Goal: Task Accomplishment & Management: Use online tool/utility

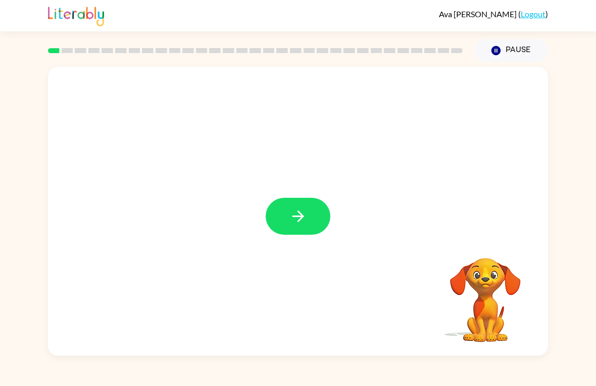
click at [485, 309] on video "Your browser must support playing .mp4 files to use Literably. Please try using…" at bounding box center [485, 292] width 101 height 101
click at [471, 284] on video "Your browser must support playing .mp4 files to use Literably. Please try using…" at bounding box center [485, 292] width 101 height 101
click at [498, 272] on video "Your browser must support playing .mp4 files to use Literably. Please try using…" at bounding box center [485, 292] width 101 height 101
click at [299, 231] on button "button" at bounding box center [298, 216] width 65 height 37
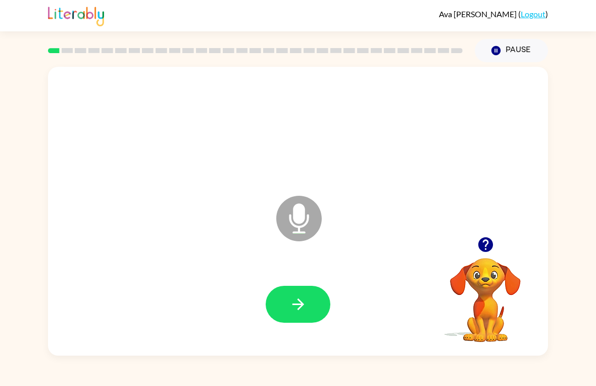
click at [289, 221] on icon at bounding box center [298, 218] width 45 height 45
click at [288, 299] on button "button" at bounding box center [298, 304] width 65 height 37
click at [303, 311] on icon "button" at bounding box center [299, 304] width 18 height 18
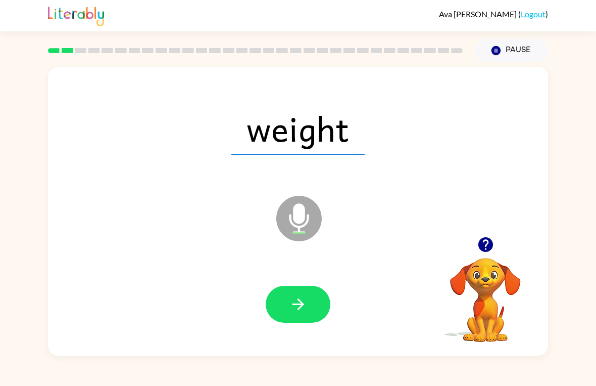
click at [491, 245] on icon "button" at bounding box center [485, 244] width 15 height 15
click at [305, 308] on icon "button" at bounding box center [299, 304] width 18 height 18
click at [309, 303] on button "button" at bounding box center [298, 304] width 65 height 37
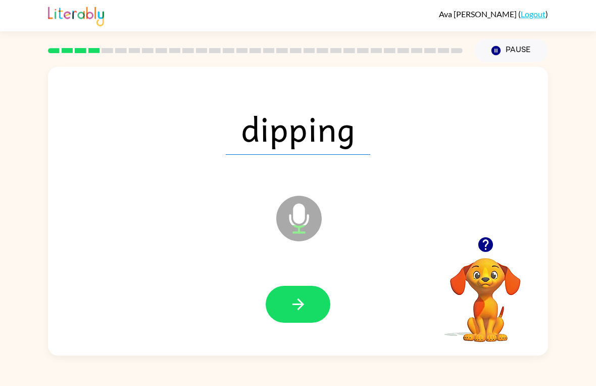
click at [298, 295] on button "button" at bounding box center [298, 304] width 65 height 37
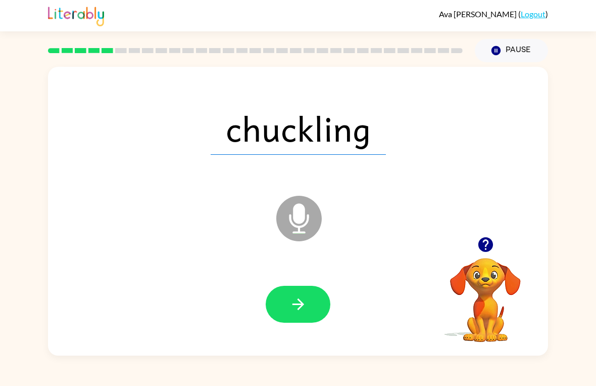
click at [307, 307] on button "button" at bounding box center [298, 304] width 65 height 37
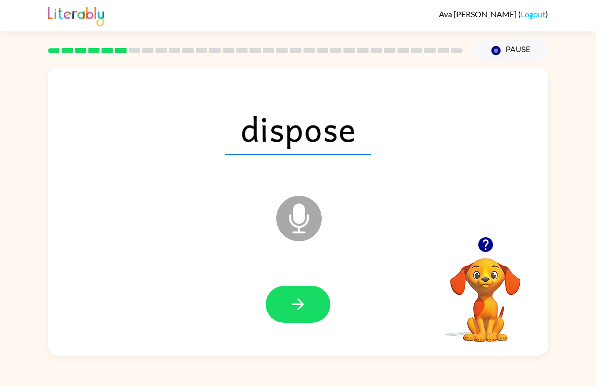
click at [305, 302] on icon "button" at bounding box center [299, 304] width 18 height 18
click at [314, 299] on button "button" at bounding box center [298, 304] width 65 height 37
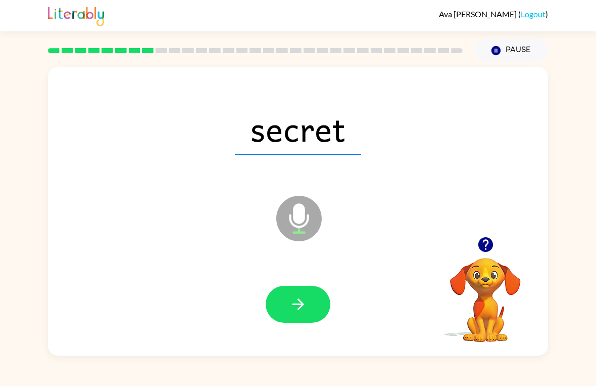
click at [312, 300] on button "button" at bounding box center [298, 304] width 65 height 37
click at [296, 305] on icon "button" at bounding box center [298, 304] width 12 height 12
click at [297, 304] on icon "button" at bounding box center [298, 304] width 12 height 12
click at [314, 303] on button "button" at bounding box center [298, 304] width 65 height 37
click at [310, 305] on button "button" at bounding box center [298, 304] width 65 height 37
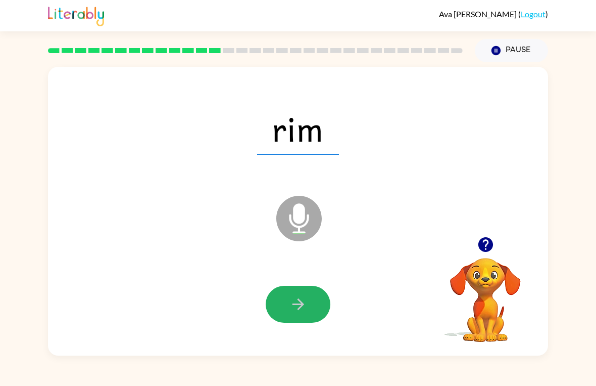
click at [291, 302] on icon "button" at bounding box center [299, 304] width 18 height 18
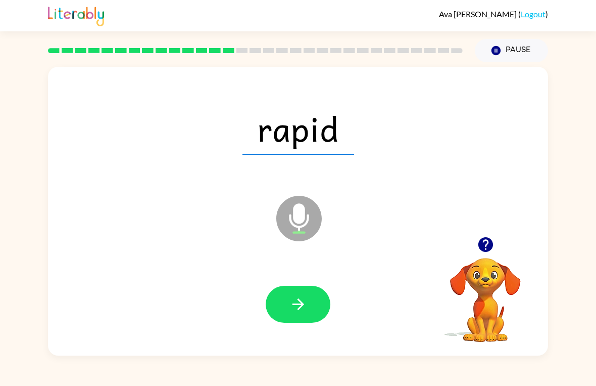
click at [301, 307] on icon "button" at bounding box center [298, 304] width 12 height 12
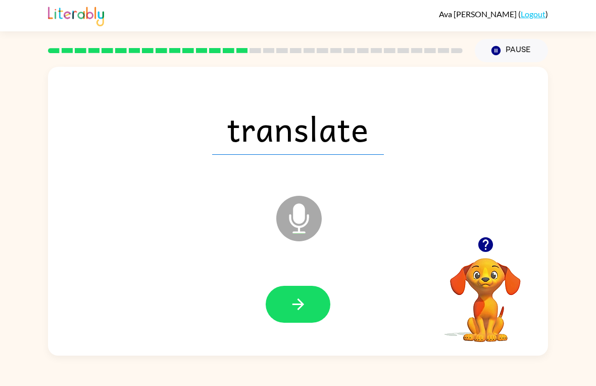
click at [313, 296] on button "button" at bounding box center [298, 304] width 65 height 37
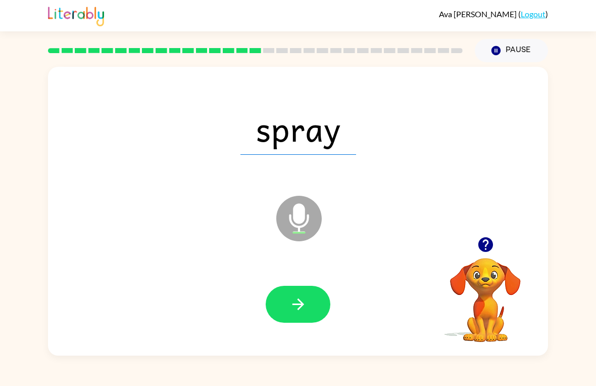
click at [308, 305] on button "button" at bounding box center [298, 304] width 65 height 37
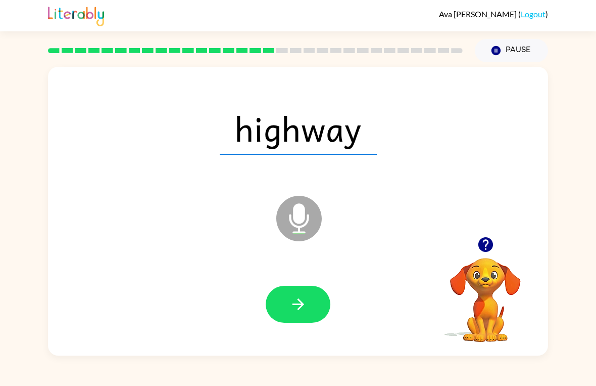
click at [298, 300] on icon "button" at bounding box center [298, 304] width 12 height 12
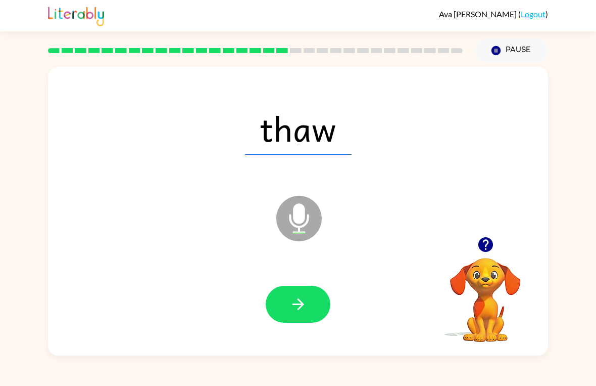
click at [301, 297] on icon "button" at bounding box center [299, 304] width 18 height 18
click at [292, 318] on button "button" at bounding box center [298, 304] width 65 height 37
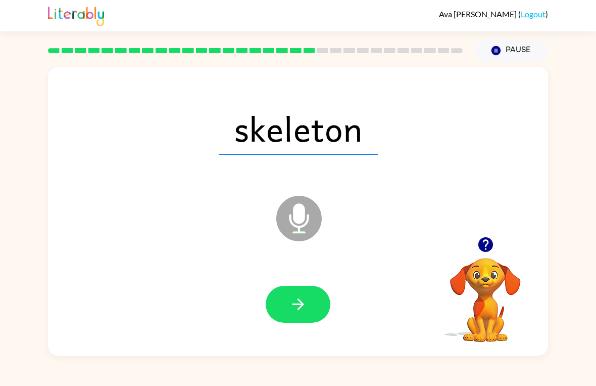
click at [287, 306] on button "button" at bounding box center [298, 304] width 65 height 37
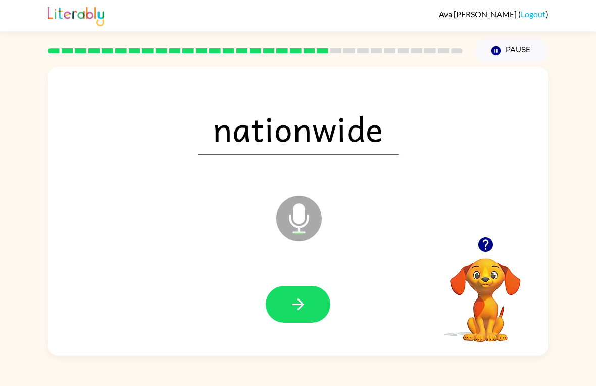
click at [304, 301] on icon "button" at bounding box center [299, 304] width 18 height 18
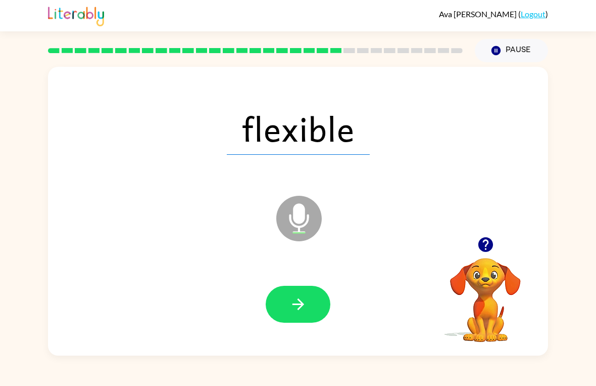
click at [293, 296] on icon "button" at bounding box center [299, 304] width 18 height 18
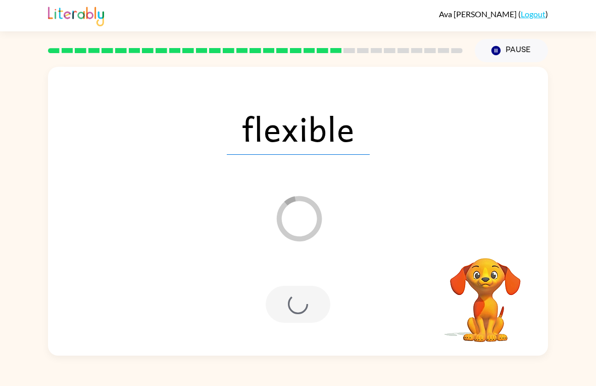
click at [512, 41] on button "Pause Pause" at bounding box center [511, 50] width 73 height 23
click at [520, 42] on button "Pause Pause" at bounding box center [511, 50] width 73 height 23
click at [493, 46] on icon "Pause" at bounding box center [496, 50] width 11 height 11
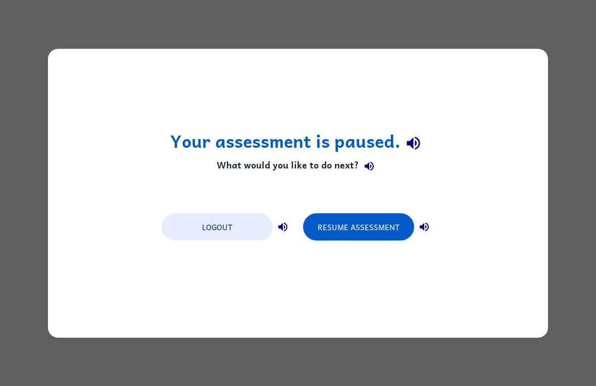
click at [388, 228] on button "Resume Assessment" at bounding box center [358, 226] width 111 height 27
click at [386, 227] on button "Resume Assessment" at bounding box center [358, 226] width 111 height 27
click at [386, 221] on button "Resume Assessment" at bounding box center [358, 226] width 111 height 27
click at [361, 230] on button "Resume Assessment" at bounding box center [358, 226] width 111 height 27
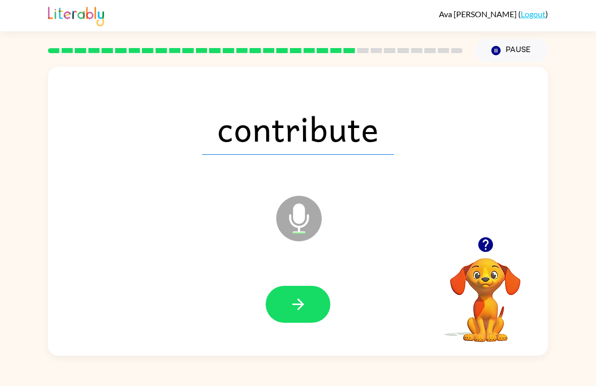
click at [310, 306] on button "button" at bounding box center [298, 304] width 65 height 37
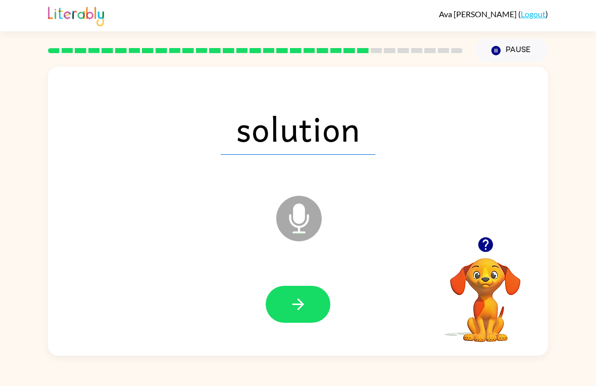
click at [297, 303] on icon "button" at bounding box center [299, 304] width 18 height 18
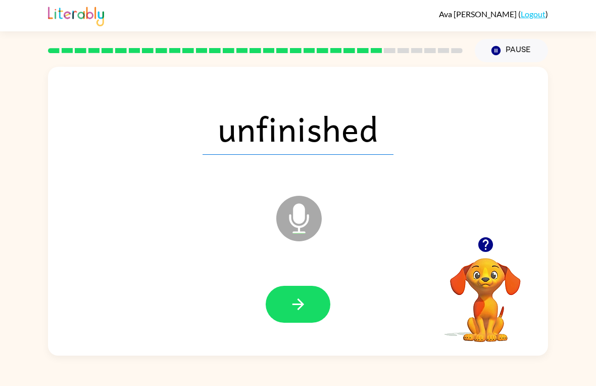
click at [311, 291] on button "button" at bounding box center [298, 304] width 65 height 37
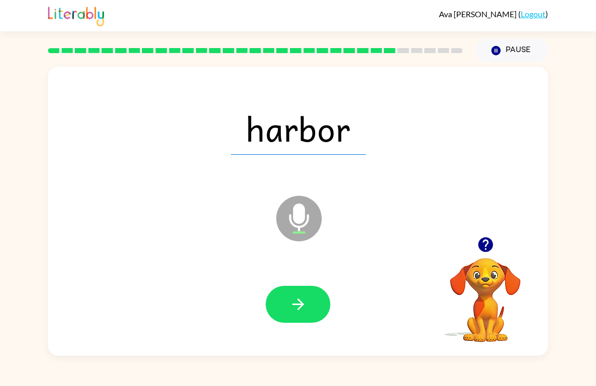
click at [329, 302] on button "button" at bounding box center [298, 304] width 65 height 37
click at [305, 308] on icon "button" at bounding box center [299, 304] width 18 height 18
click at [312, 299] on button "button" at bounding box center [298, 304] width 65 height 37
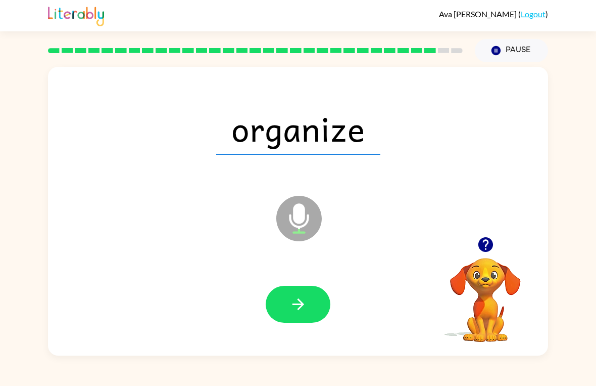
click at [300, 303] on icon "button" at bounding box center [299, 304] width 18 height 18
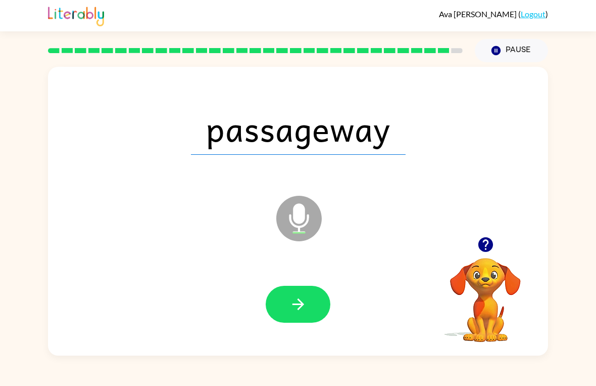
click at [303, 307] on icon "button" at bounding box center [299, 304] width 18 height 18
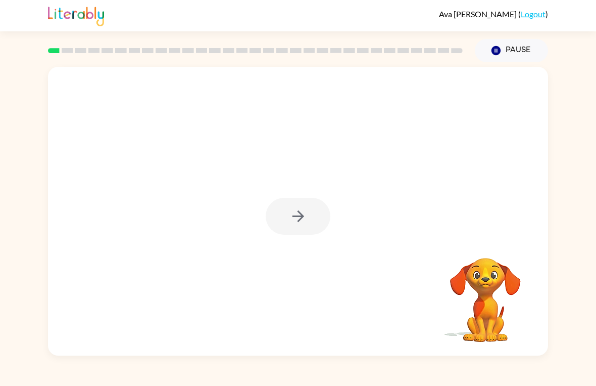
click at [285, 226] on div at bounding box center [298, 216] width 65 height 37
click at [315, 214] on button "button" at bounding box center [298, 216] width 65 height 37
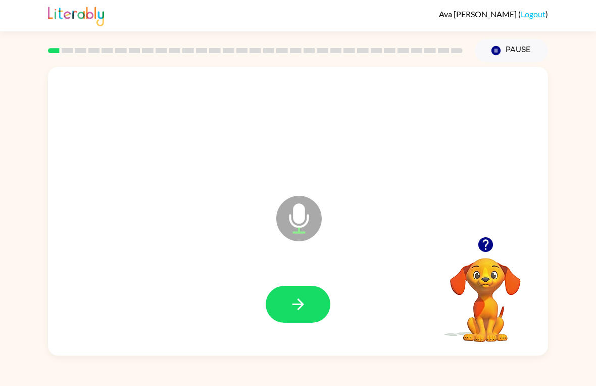
click at [296, 308] on icon "button" at bounding box center [299, 304] width 18 height 18
click at [485, 252] on icon "button" at bounding box center [485, 244] width 15 height 15
click at [487, 243] on icon "button" at bounding box center [485, 244] width 15 height 15
click at [312, 310] on button "button" at bounding box center [298, 304] width 65 height 37
click at [310, 312] on button "button" at bounding box center [298, 304] width 65 height 37
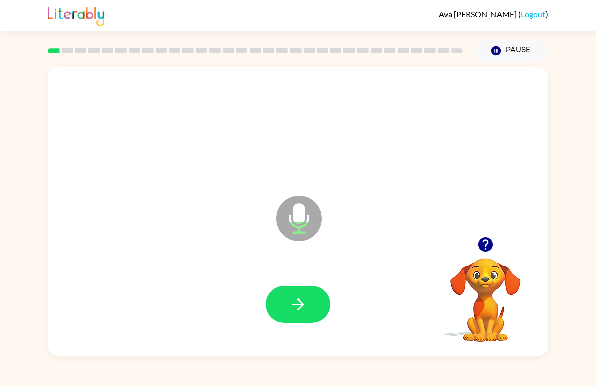
click at [496, 246] on button "button" at bounding box center [486, 244] width 26 height 26
click at [485, 247] on icon "button" at bounding box center [486, 245] width 18 height 18
click at [493, 248] on icon "button" at bounding box center [486, 245] width 18 height 18
click at [287, 302] on button "button" at bounding box center [298, 304] width 65 height 37
click at [481, 242] on icon "button" at bounding box center [485, 244] width 15 height 15
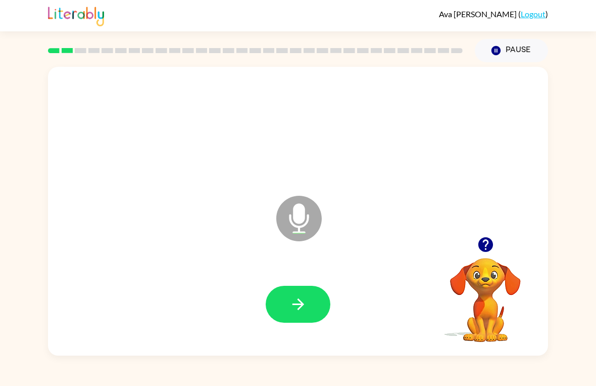
click at [490, 248] on icon "button" at bounding box center [485, 244] width 15 height 15
click at [483, 257] on button "button" at bounding box center [486, 244] width 26 height 26
click at [299, 304] on icon "button" at bounding box center [298, 304] width 12 height 12
click at [300, 307] on icon "button" at bounding box center [298, 304] width 12 height 12
click at [311, 303] on button "button" at bounding box center [298, 304] width 65 height 37
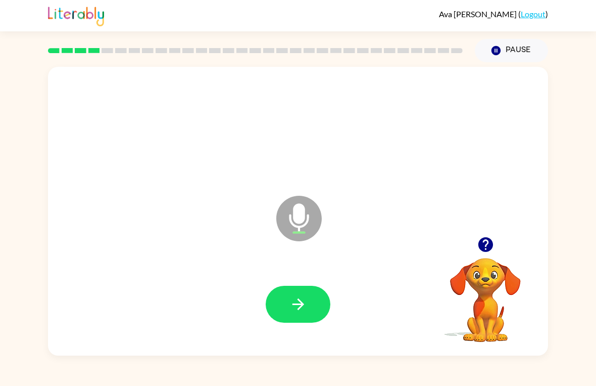
click at [313, 298] on button "button" at bounding box center [298, 304] width 65 height 37
click at [487, 246] on icon "button" at bounding box center [485, 244] width 15 height 15
click at [488, 245] on icon "button" at bounding box center [485, 244] width 15 height 15
click at [307, 308] on icon "button" at bounding box center [299, 304] width 18 height 18
click at [487, 245] on icon "button" at bounding box center [486, 245] width 18 height 18
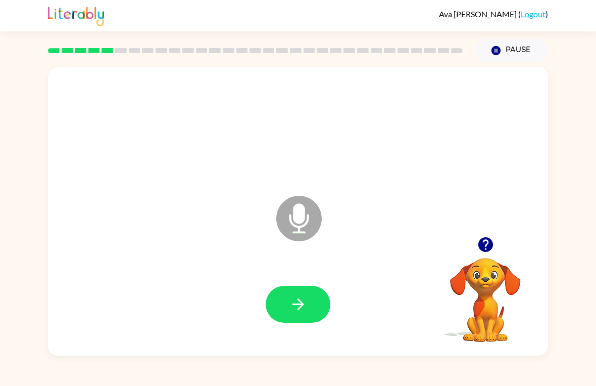
click at [310, 303] on button "button" at bounding box center [298, 304] width 65 height 37
click at [488, 242] on icon "button" at bounding box center [486, 245] width 18 height 18
click at [309, 303] on button "button" at bounding box center [298, 304] width 65 height 37
click at [316, 302] on button "button" at bounding box center [298, 304] width 65 height 37
click at [303, 303] on icon "button" at bounding box center [299, 304] width 18 height 18
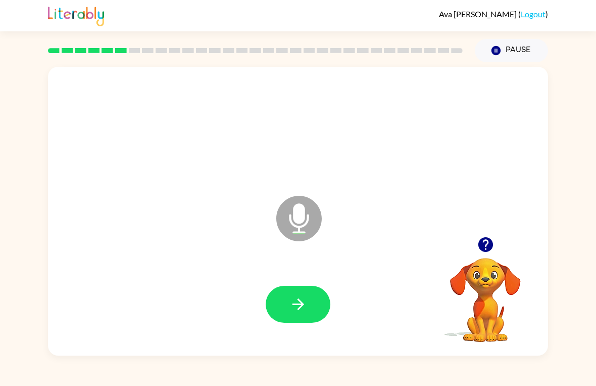
click at [486, 250] on icon "button" at bounding box center [486, 245] width 18 height 18
click at [303, 307] on icon "button" at bounding box center [299, 304] width 18 height 18
click at [488, 249] on icon "button" at bounding box center [485, 244] width 15 height 15
click at [483, 246] on icon "button" at bounding box center [485, 244] width 15 height 15
click at [306, 302] on icon "button" at bounding box center [299, 304] width 18 height 18
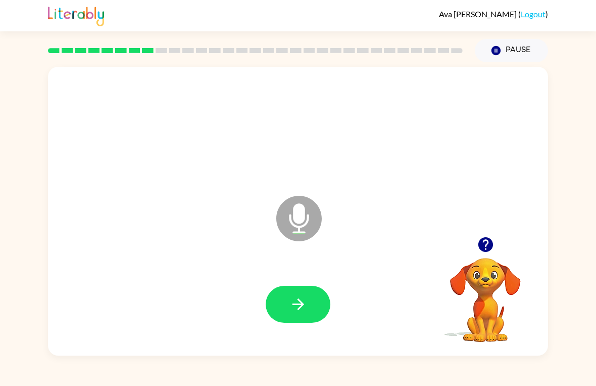
click at [304, 303] on icon "button" at bounding box center [299, 304] width 18 height 18
click at [298, 308] on icon "button" at bounding box center [299, 304] width 18 height 18
click at [481, 239] on icon "button" at bounding box center [486, 245] width 18 height 18
click at [308, 302] on button "button" at bounding box center [298, 304] width 65 height 37
click at [483, 245] on icon "button" at bounding box center [485, 244] width 15 height 15
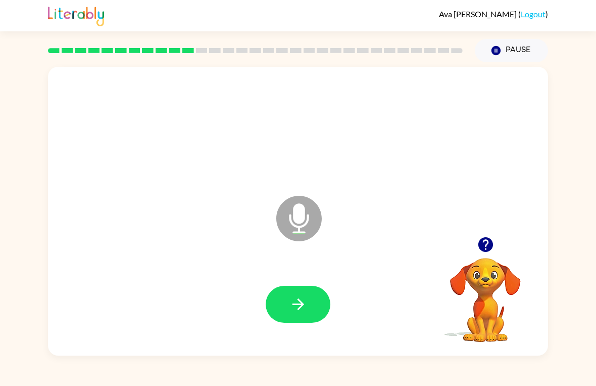
click at [306, 297] on icon "button" at bounding box center [299, 304] width 18 height 18
click at [295, 301] on icon "button" at bounding box center [299, 304] width 18 height 18
click at [310, 300] on button "button" at bounding box center [298, 304] width 65 height 37
click at [502, 242] on div at bounding box center [485, 244] width 101 height 26
click at [494, 248] on icon "button" at bounding box center [486, 245] width 18 height 18
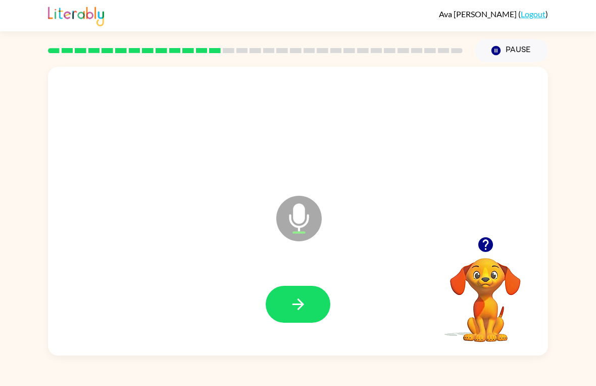
click at [320, 294] on button "button" at bounding box center [298, 304] width 65 height 37
click at [494, 249] on icon "button" at bounding box center [486, 245] width 18 height 18
click at [287, 302] on button "button" at bounding box center [298, 304] width 65 height 37
click at [302, 301] on icon "button" at bounding box center [299, 304] width 18 height 18
click at [485, 241] on icon "button" at bounding box center [486, 245] width 18 height 18
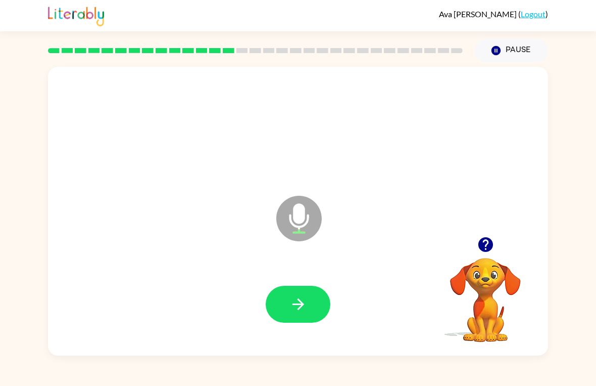
click at [488, 243] on icon "button" at bounding box center [486, 245] width 18 height 18
click at [482, 250] on icon "button" at bounding box center [485, 244] width 15 height 15
click at [485, 246] on icon "button" at bounding box center [485, 244] width 15 height 15
click at [287, 314] on button "button" at bounding box center [298, 304] width 65 height 37
click at [286, 314] on div at bounding box center [298, 304] width 65 height 37
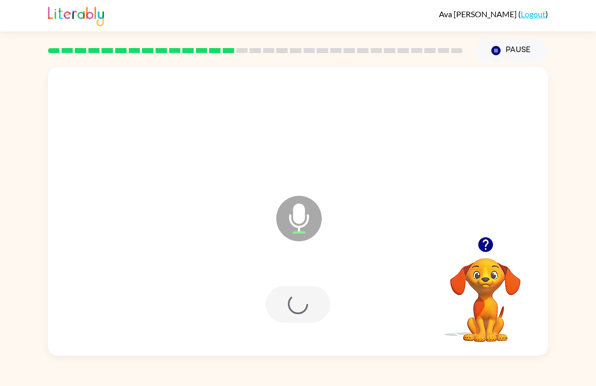
click at [306, 305] on div at bounding box center [298, 304] width 65 height 37
click at [321, 303] on button "button" at bounding box center [298, 304] width 65 height 37
click at [505, 252] on div at bounding box center [485, 244] width 101 height 26
click at [492, 240] on icon "button" at bounding box center [486, 245] width 18 height 18
click at [287, 307] on button "button" at bounding box center [298, 304] width 65 height 37
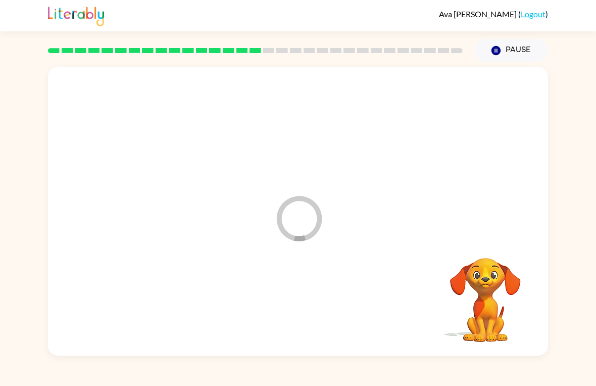
click at [277, 306] on div at bounding box center [298, 304] width 480 height 83
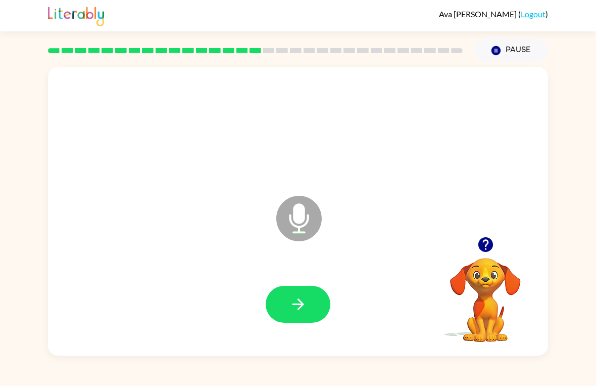
click at [301, 297] on icon "button" at bounding box center [299, 304] width 18 height 18
click at [491, 249] on icon "button" at bounding box center [485, 244] width 15 height 15
click at [284, 298] on button "button" at bounding box center [298, 304] width 65 height 37
click at [279, 299] on button "button" at bounding box center [298, 304] width 65 height 37
click at [281, 305] on button "button" at bounding box center [298, 304] width 65 height 37
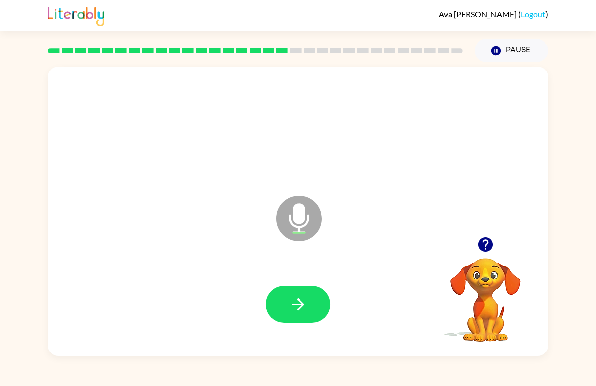
click at [326, 296] on button "button" at bounding box center [298, 304] width 65 height 37
click at [273, 302] on button "button" at bounding box center [298, 304] width 65 height 37
click at [300, 307] on icon "button" at bounding box center [298, 304] width 12 height 12
click at [302, 315] on button "button" at bounding box center [298, 304] width 65 height 37
click at [501, 240] on div at bounding box center [485, 244] width 101 height 26
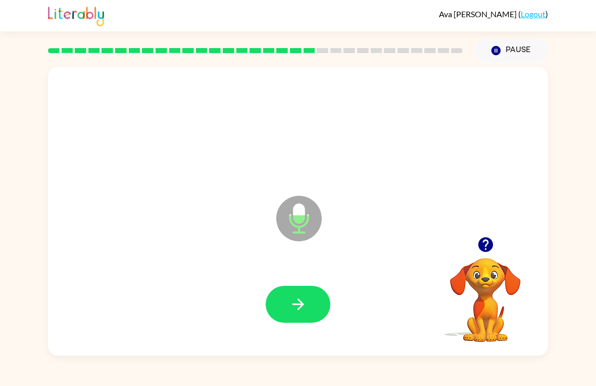
click at [490, 249] on icon "button" at bounding box center [485, 244] width 15 height 15
click at [289, 305] on button "button" at bounding box center [298, 304] width 65 height 37
click at [497, 242] on button "button" at bounding box center [486, 244] width 26 height 26
click at [480, 259] on video "Your browser must support playing .mp4 files to use Literably. Please try using…" at bounding box center [485, 292] width 101 height 101
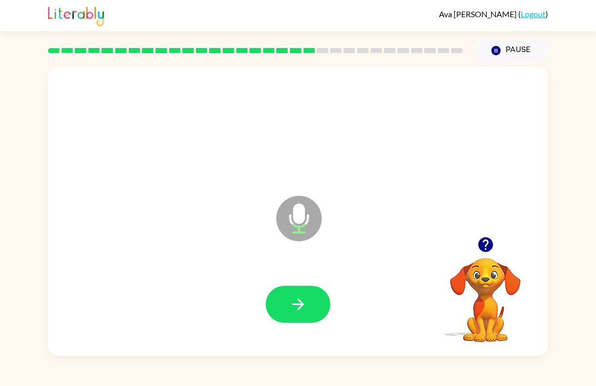
click at [487, 252] on icon "button" at bounding box center [486, 245] width 18 height 18
click at [488, 246] on icon "button" at bounding box center [485, 244] width 15 height 15
click at [493, 249] on video "Your browser must support playing .mp4 files to use Literably. Please try using…" at bounding box center [485, 292] width 101 height 101
click at [486, 246] on icon "button" at bounding box center [486, 245] width 18 height 18
click at [492, 246] on icon "button" at bounding box center [485, 244] width 15 height 15
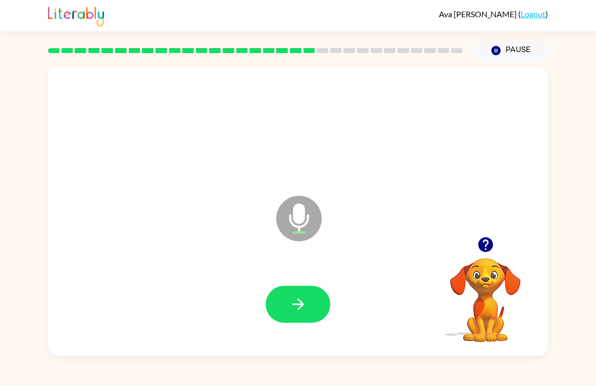
click at [482, 244] on icon "button" at bounding box center [485, 244] width 15 height 15
click at [277, 289] on button "button" at bounding box center [298, 304] width 65 height 37
click at [490, 238] on icon "button" at bounding box center [486, 245] width 18 height 18
click at [315, 296] on button "button" at bounding box center [298, 304] width 65 height 37
click at [476, 241] on button "button" at bounding box center [486, 244] width 26 height 26
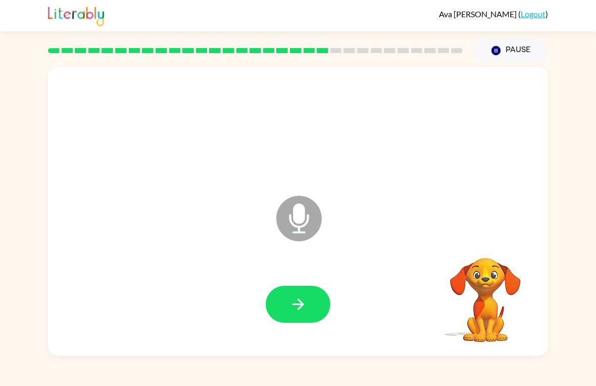
click at [475, 241] on div "Microphone The Microphone is here when it is your turn to talk" at bounding box center [298, 211] width 500 height 289
click at [316, 293] on button "button" at bounding box center [298, 304] width 65 height 37
click at [316, 291] on button "button" at bounding box center [298, 304] width 65 height 37
click at [0, 61] on div "[PERSON_NAME] ( Logout ) Pause Pause Microphone The Microphone is here when it …" at bounding box center [298, 193] width 596 height 386
click at [313, 301] on button "button" at bounding box center [298, 304] width 65 height 37
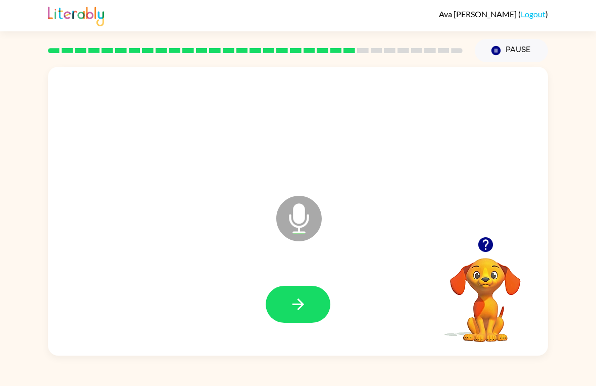
click at [313, 311] on button "button" at bounding box center [298, 304] width 65 height 37
click at [496, 252] on button "button" at bounding box center [486, 244] width 26 height 26
click at [303, 304] on icon "button" at bounding box center [298, 304] width 12 height 12
click at [324, 308] on button "button" at bounding box center [298, 304] width 65 height 37
click at [497, 244] on button "button" at bounding box center [486, 244] width 26 height 26
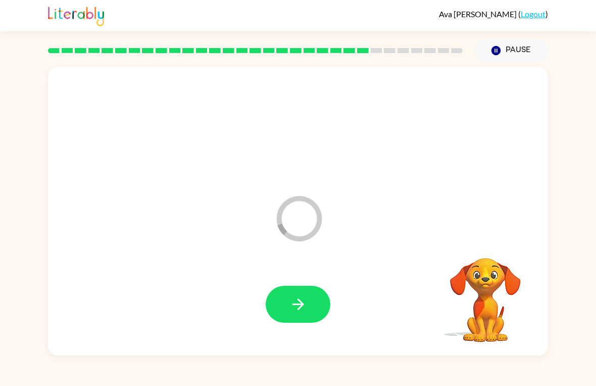
click at [496, 248] on video "Your browser must support playing .mp4 files to use Literably. Please try using…" at bounding box center [485, 292] width 101 height 101
click at [293, 308] on icon "button" at bounding box center [299, 304] width 18 height 18
click at [487, 247] on icon "button" at bounding box center [485, 244] width 15 height 15
click at [304, 309] on icon "button" at bounding box center [299, 304] width 18 height 18
click at [497, 246] on button "button" at bounding box center [486, 244] width 26 height 26
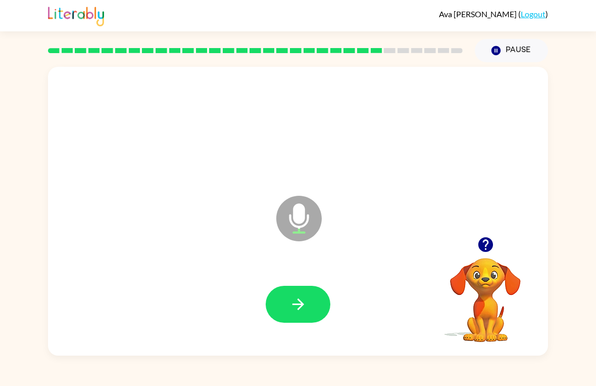
click at [302, 310] on icon "button" at bounding box center [299, 304] width 18 height 18
click at [304, 300] on icon "button" at bounding box center [299, 304] width 18 height 18
click at [305, 308] on icon "button" at bounding box center [299, 304] width 18 height 18
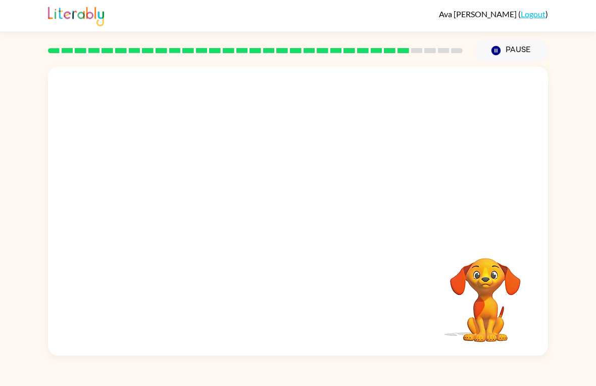
click at [503, 262] on video "Your browser must support playing .mp4 files to use Literably. Please try using…" at bounding box center [485, 292] width 101 height 101
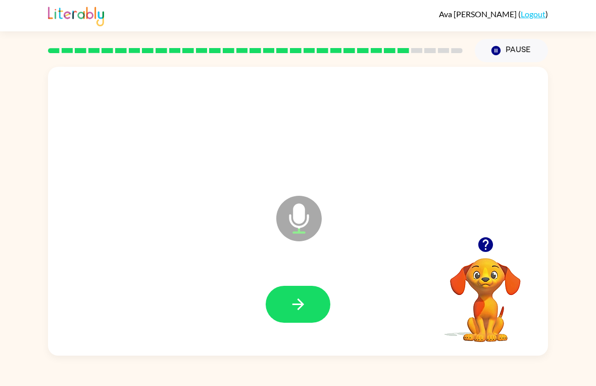
click at [498, 243] on button "button" at bounding box center [486, 244] width 26 height 26
click at [487, 243] on icon "button" at bounding box center [486, 245] width 18 height 18
click at [495, 248] on button "button" at bounding box center [486, 244] width 26 height 26
click at [283, 304] on button "button" at bounding box center [298, 304] width 65 height 37
click at [304, 296] on icon "button" at bounding box center [299, 304] width 18 height 18
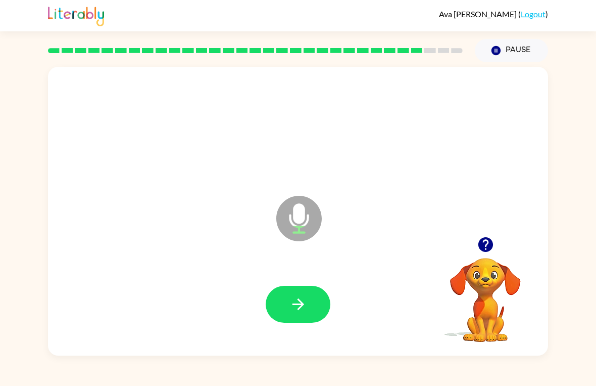
click at [517, 253] on div at bounding box center [485, 244] width 101 height 26
click at [288, 305] on button "button" at bounding box center [298, 304] width 65 height 37
click at [492, 249] on icon "button" at bounding box center [486, 245] width 18 height 18
click at [302, 302] on icon "button" at bounding box center [299, 304] width 18 height 18
click at [489, 243] on icon "button" at bounding box center [485, 244] width 15 height 15
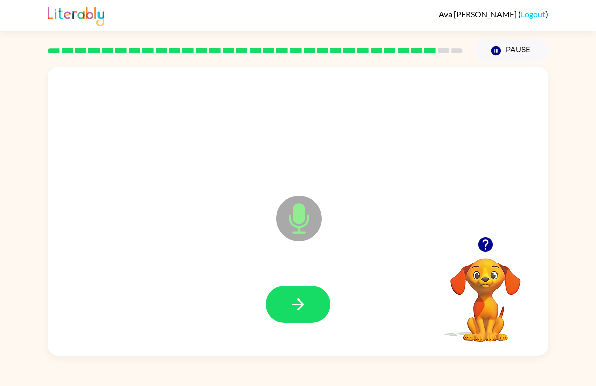
click at [501, 237] on div at bounding box center [485, 244] width 101 height 26
click at [490, 241] on icon "button" at bounding box center [485, 244] width 15 height 15
click at [309, 314] on button "button" at bounding box center [298, 304] width 65 height 37
click at [491, 245] on icon "button" at bounding box center [485, 244] width 15 height 15
click at [302, 308] on icon "button" at bounding box center [299, 304] width 18 height 18
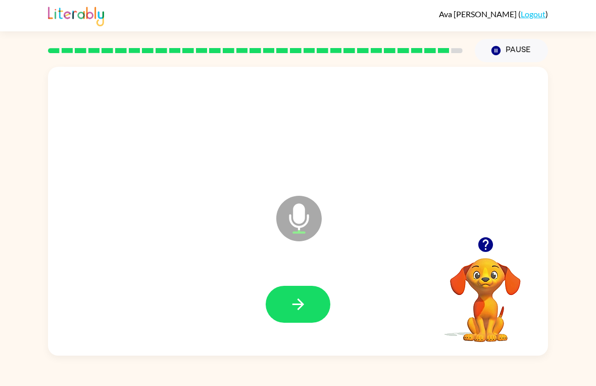
click at [298, 302] on icon "button" at bounding box center [299, 304] width 18 height 18
click at [496, 244] on button "button" at bounding box center [486, 244] width 26 height 26
click at [297, 308] on icon "button" at bounding box center [299, 304] width 18 height 18
